Goal: Task Accomplishment & Management: Manage account settings

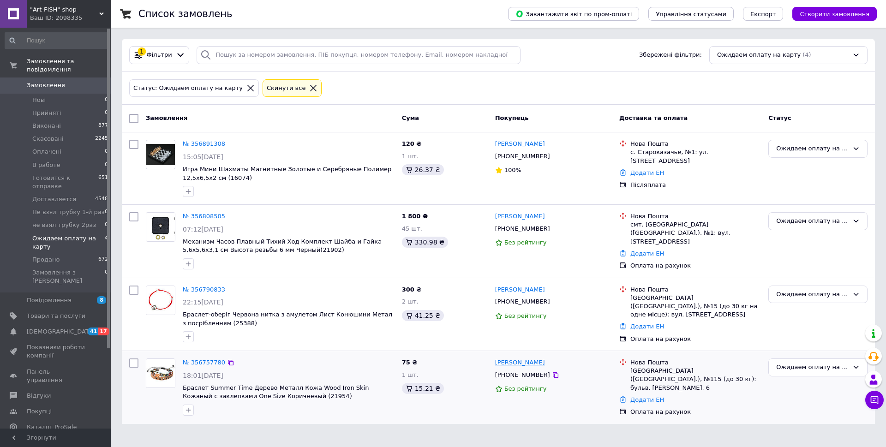
drag, startPoint x: 556, startPoint y: 361, endPoint x: 523, endPoint y: 361, distance: 32.3
click at [523, 361] on div "[PERSON_NAME]" at bounding box center [553, 363] width 119 height 11
copy link "Никитюк"
click at [208, 359] on link "№ 356757780" at bounding box center [204, 362] width 42 height 7
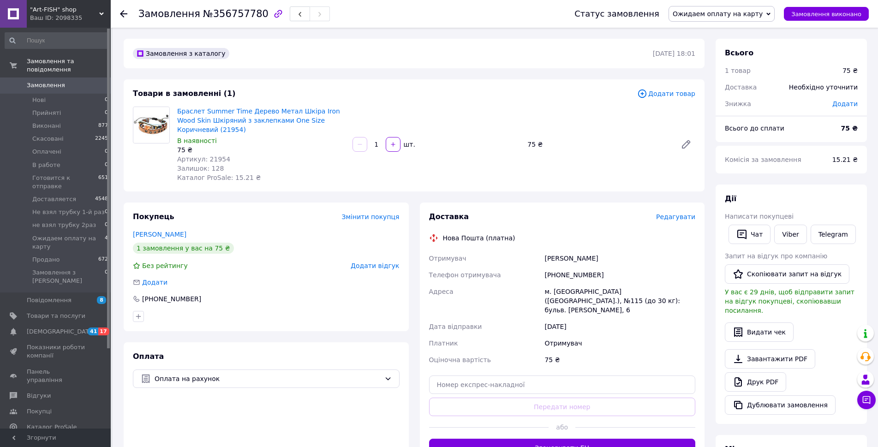
click at [672, 216] on span "Редагувати" at bounding box center [675, 216] width 39 height 7
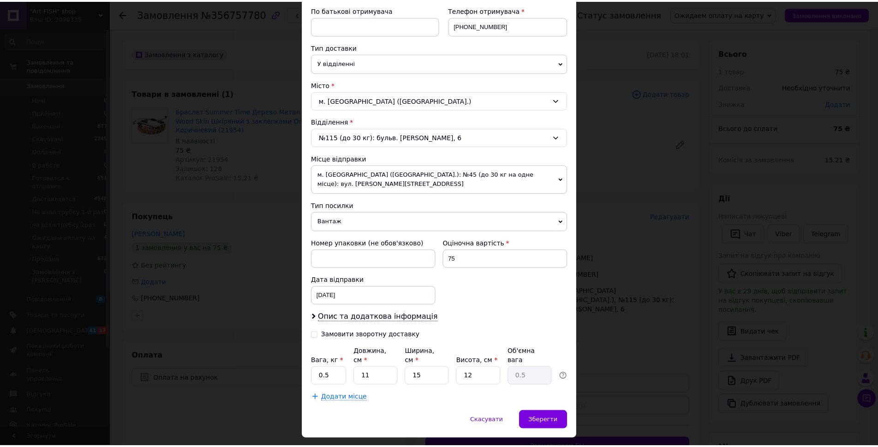
scroll to position [182, 0]
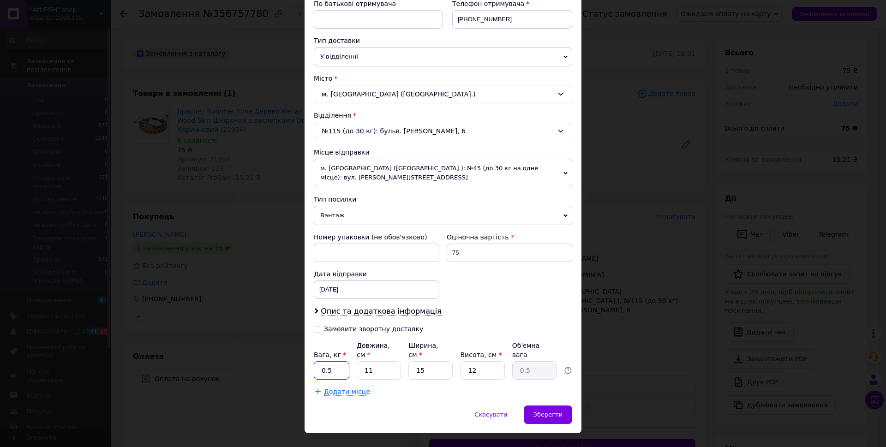
click at [341, 361] on input "0.5" at bounding box center [332, 370] width 36 height 18
type input "0.15"
drag, startPoint x: 430, startPoint y: 356, endPoint x: 412, endPoint y: 356, distance: 17.5
click at [412, 361] on input "15" at bounding box center [430, 370] width 44 height 18
type input "8"
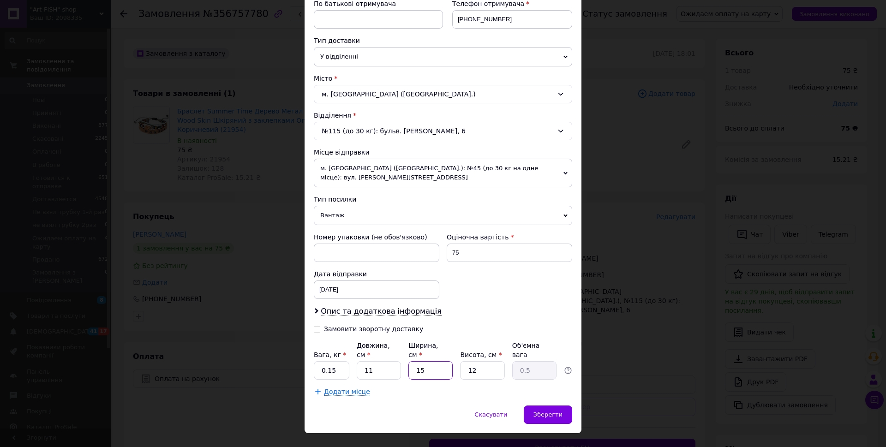
type input "0.26"
type input "8"
drag, startPoint x: 479, startPoint y: 351, endPoint x: 454, endPoint y: 352, distance: 25.9
click at [454, 352] on div "Вага, кг * 0.15 Довжина, см * 11 Ширина, см * 8 Висота, см * 12 Об'ємна вага 0.…" at bounding box center [443, 360] width 258 height 39
type input "2"
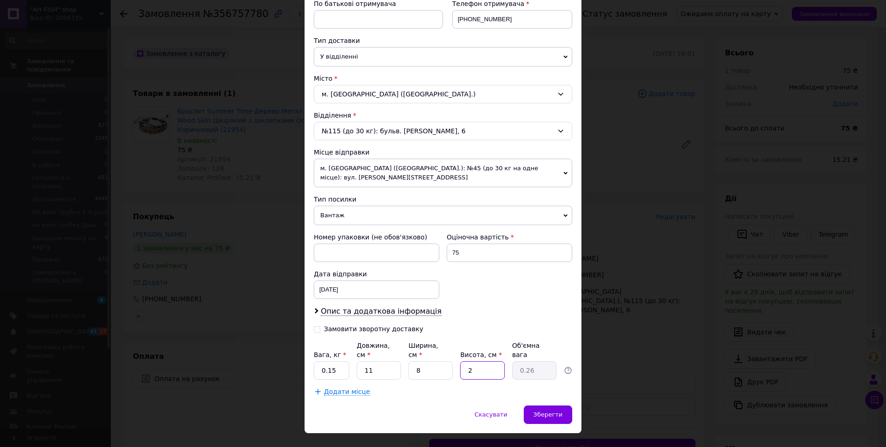
type input "0.1"
type input "2"
click at [542, 411] on span "Зберегти" at bounding box center [547, 414] width 29 height 7
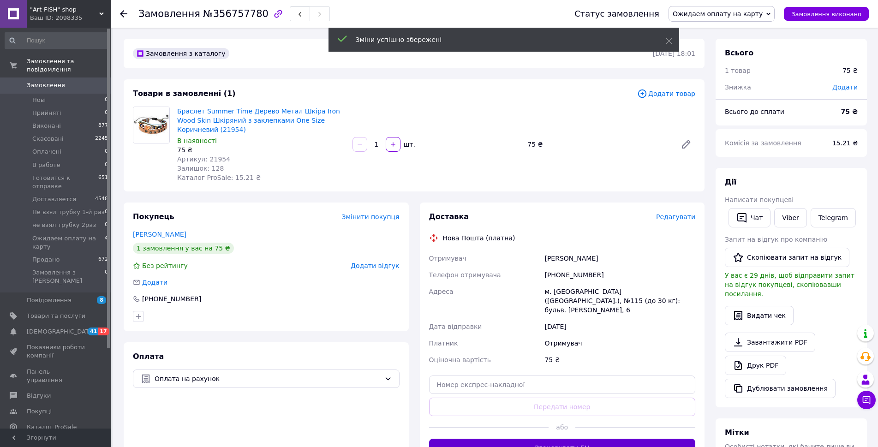
click at [560, 439] on button "Згенерувати ЕН" at bounding box center [562, 448] width 267 height 18
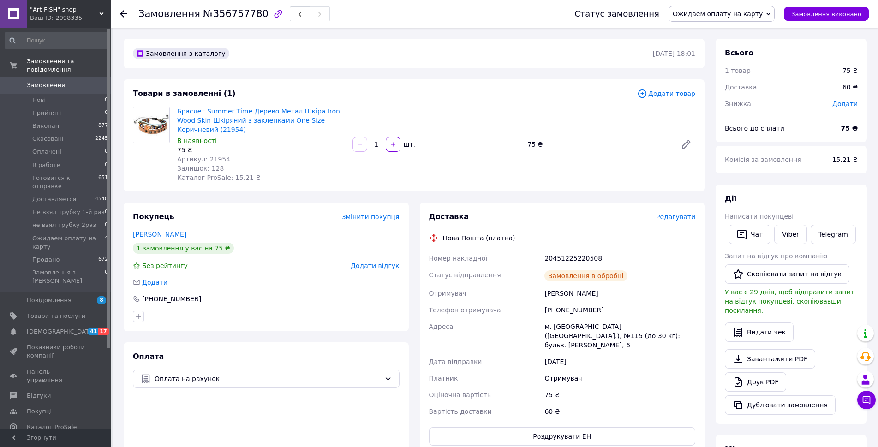
click at [763, 16] on span "Ожидаем оплату на карту" at bounding box center [718, 13] width 90 height 7
drag, startPoint x: 783, startPoint y: 51, endPoint x: 781, endPoint y: 84, distance: 32.3
click at [775, 84] on ul "Прийнято Виконано Скасовано Оплачено В работе Готовится к отправке Доставляется…" at bounding box center [722, 69] width 106 height 92
click at [775, 14] on span "Ожидаем оплату на карту" at bounding box center [722, 14] width 106 height 16
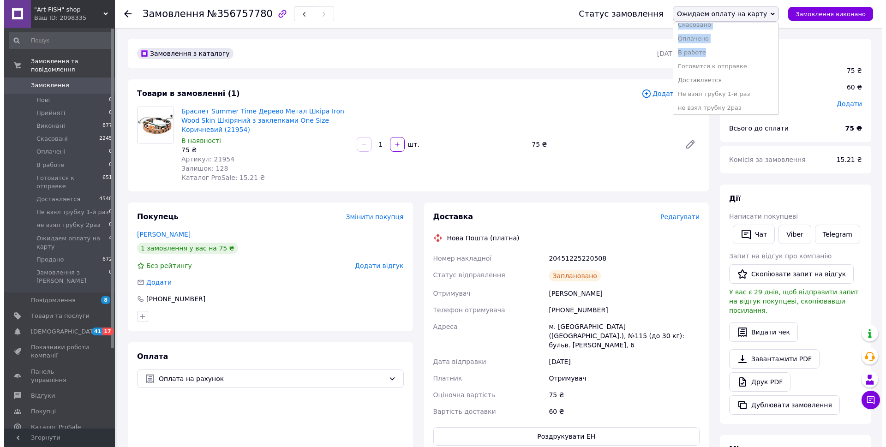
scroll to position [52, 0]
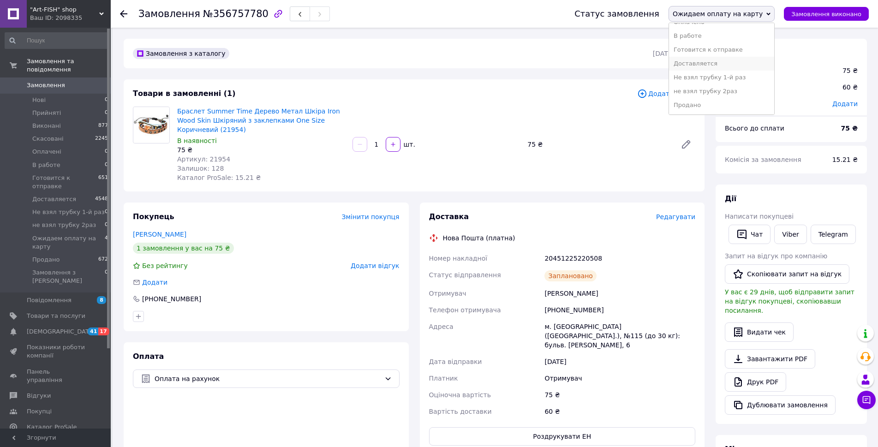
click at [721, 65] on li "Доставляется" at bounding box center [721, 64] width 105 height 14
click at [48, 234] on span "Ожидаем оплату на карту" at bounding box center [68, 242] width 72 height 17
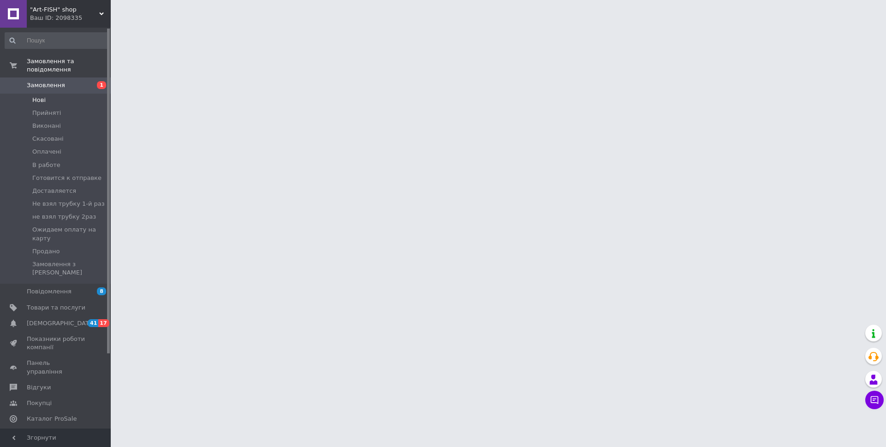
click at [37, 96] on span "Нові" at bounding box center [38, 100] width 13 height 8
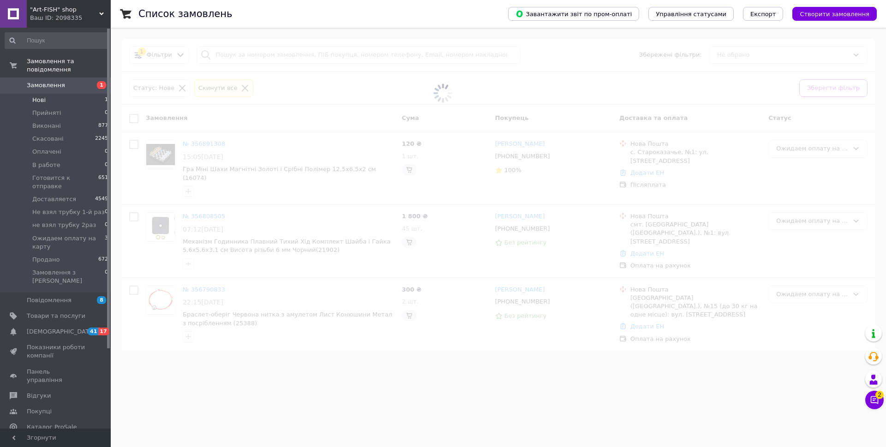
click at [41, 96] on span "Нові" at bounding box center [38, 100] width 13 height 8
click at [36, 96] on span "Нові" at bounding box center [38, 100] width 13 height 8
click at [873, 402] on icon at bounding box center [874, 399] width 9 height 9
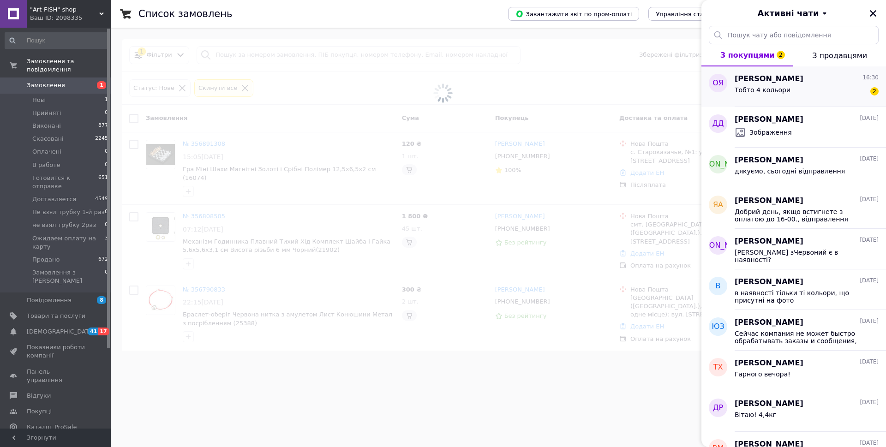
click at [758, 94] on div "Тобто 4 кольори" at bounding box center [763, 92] width 56 height 13
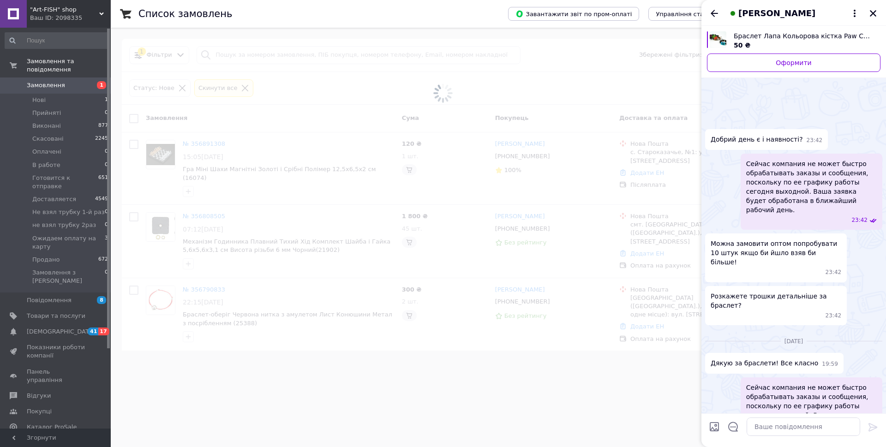
scroll to position [156, 0]
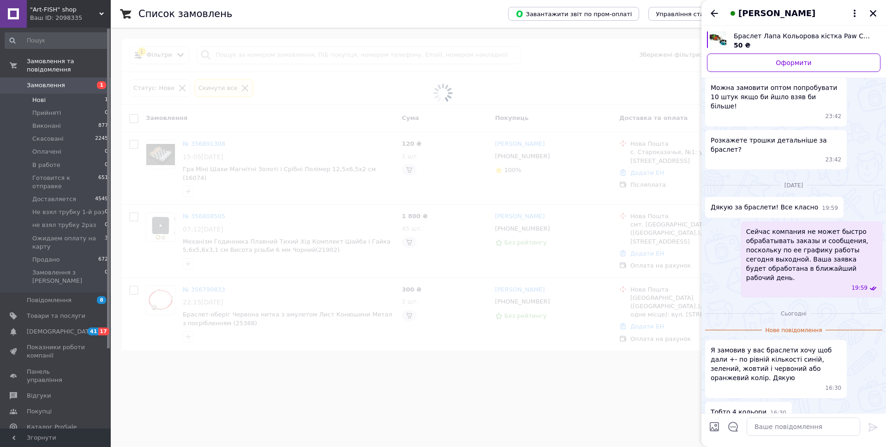
click at [36, 96] on span "Нові" at bounding box center [38, 100] width 13 height 8
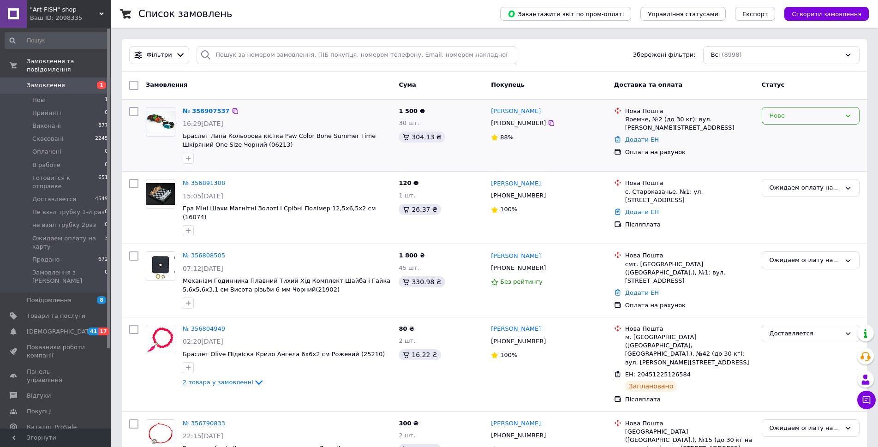
click at [818, 112] on div "Нове" at bounding box center [805, 116] width 71 height 10
click at [783, 203] on li "В работе" at bounding box center [810, 202] width 97 height 17
copy link "Якубовський"
drag, startPoint x: 557, startPoint y: 109, endPoint x: 514, endPoint y: 111, distance: 43.4
click at [514, 111] on div "Олексій Якубовський" at bounding box center [548, 111] width 117 height 11
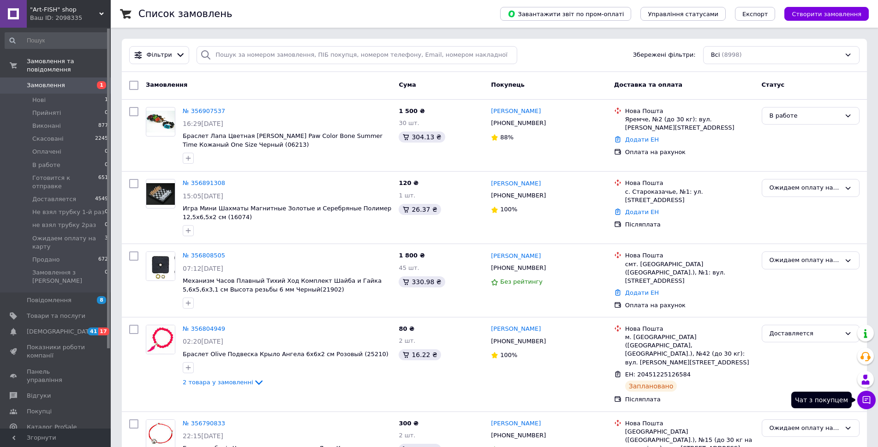
click at [861, 397] on button "Чат з покупцем" at bounding box center [866, 400] width 18 height 18
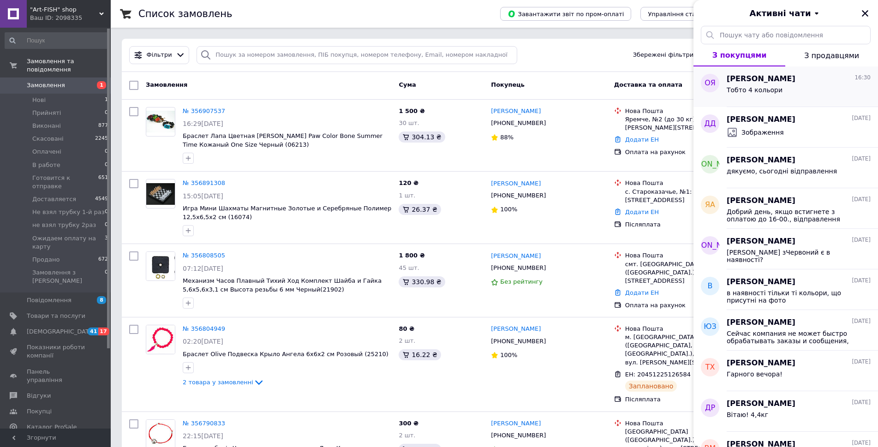
click at [737, 84] on div "Тобто 4 кольори" at bounding box center [799, 91] width 144 height 15
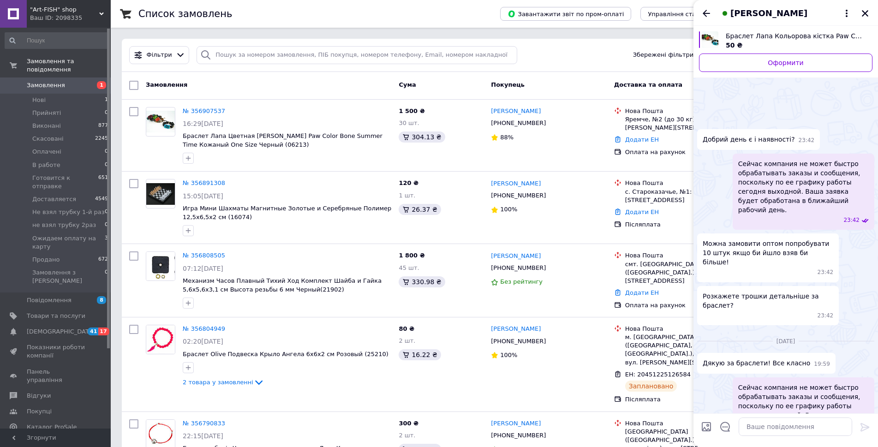
scroll to position [141, 0]
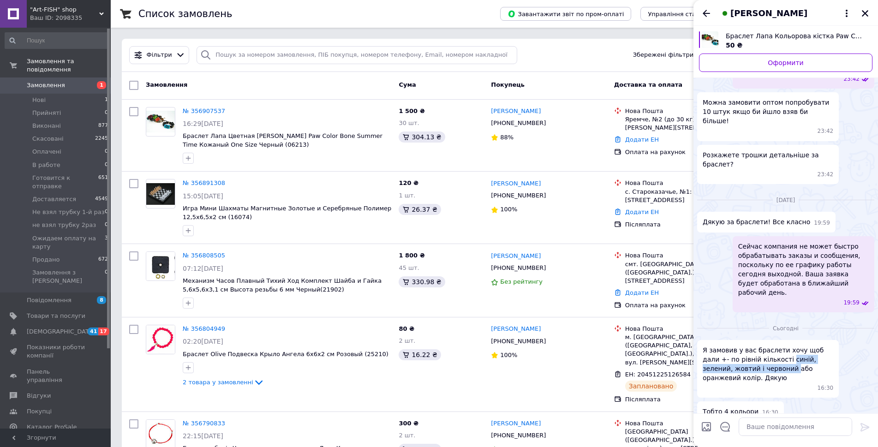
drag, startPoint x: 758, startPoint y: 323, endPoint x: 734, endPoint y: 337, distance: 27.7
click at [734, 340] on div "Я замовив у вас браслети хочу щоб дали +- по рівній кількості синій, зелений, ж…" at bounding box center [768, 369] width 142 height 58
copy span "синій, зелений, жовтий і червоний"
click at [703, 13] on icon "Назад" at bounding box center [706, 13] width 7 height 7
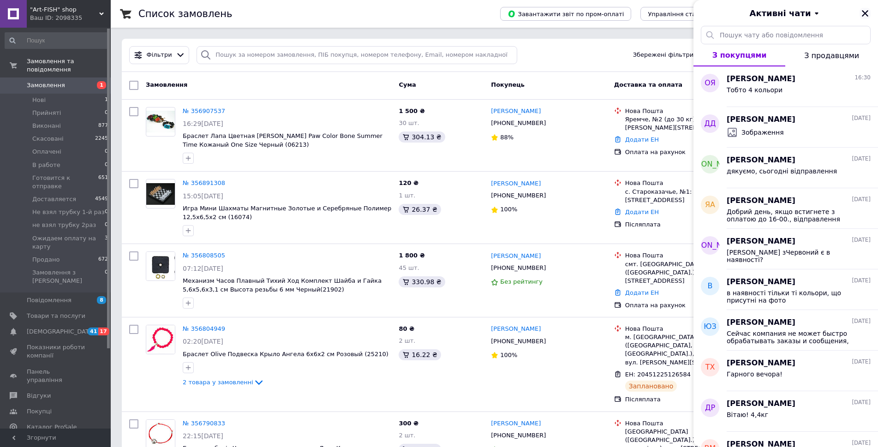
click at [863, 12] on icon "Закрити" at bounding box center [865, 13] width 6 height 6
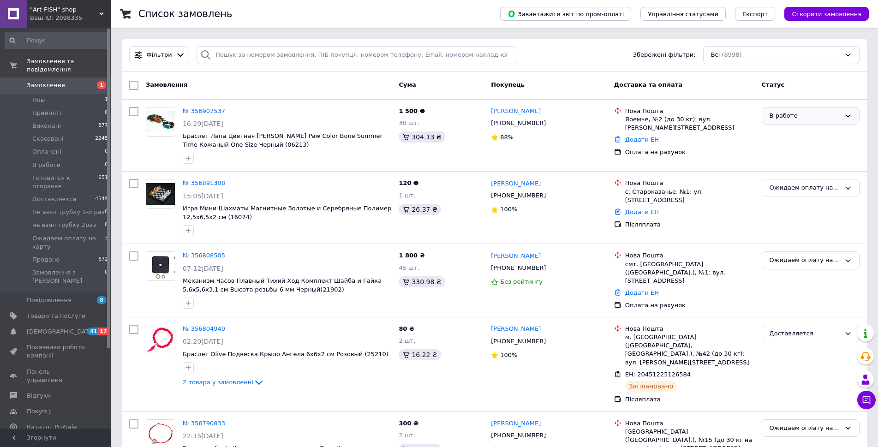
click at [830, 114] on div "В работе" at bounding box center [805, 116] width 71 height 10
click at [831, 179] on li "Ожидаем оплату на карту" at bounding box center [810, 182] width 97 height 26
click at [44, 96] on span "Нові" at bounding box center [38, 100] width 13 height 8
